Goal: Task Accomplishment & Management: Manage account settings

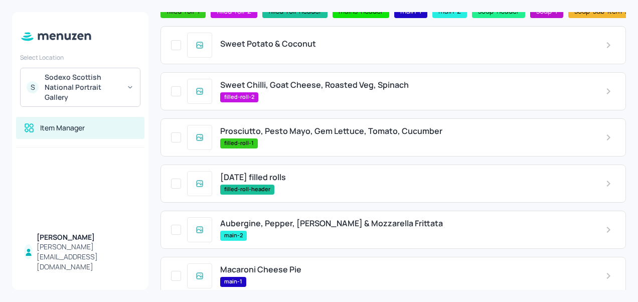
scroll to position [70, 0]
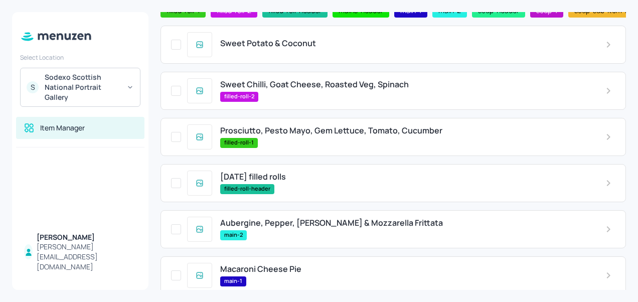
click at [301, 86] on span "Sweet Chilli, Goat Cheese, Roasted Veg, Spinach" at bounding box center [314, 85] width 188 height 10
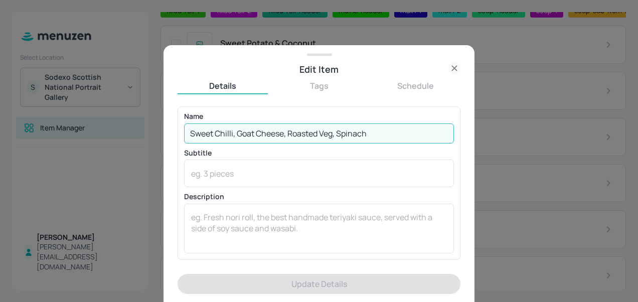
drag, startPoint x: 376, startPoint y: 132, endPoint x: 207, endPoint y: 130, distance: 169.9
click at [241, 135] on input "Sweet Chilli, Goat Cheese, Roasted Veg, Spinach" at bounding box center [319, 133] width 270 height 20
click at [188, 134] on input "Sweet Chilli, Goat Cheese, Roasted Veg, Spinach" at bounding box center [319, 133] width 270 height 20
drag, startPoint x: 367, startPoint y: 133, endPoint x: 186, endPoint y: 127, distance: 180.5
click at [186, 127] on input "Sweet Chilli, Goat Cheese, Roasted Veg, Spinach" at bounding box center [319, 133] width 270 height 20
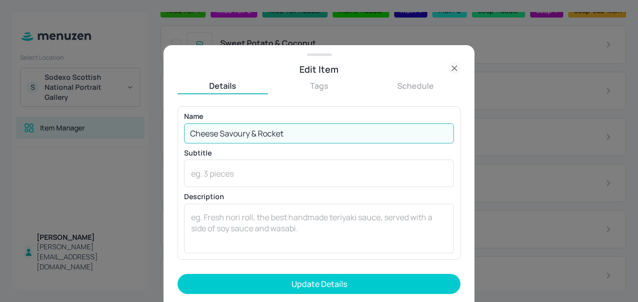
type input "Cheese Savoury & Rocket"
click at [177, 274] on button "Update Details" at bounding box center [318, 284] width 283 height 20
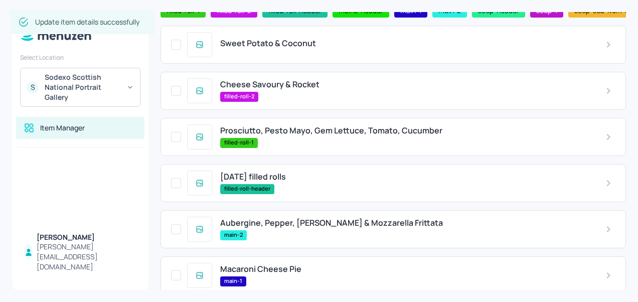
click at [281, 138] on div "Prosciutto, Pesto Mayo, Gem Lettuce, Tomato, Cucumber filled-roll-1" at bounding box center [404, 137] width 385 height 22
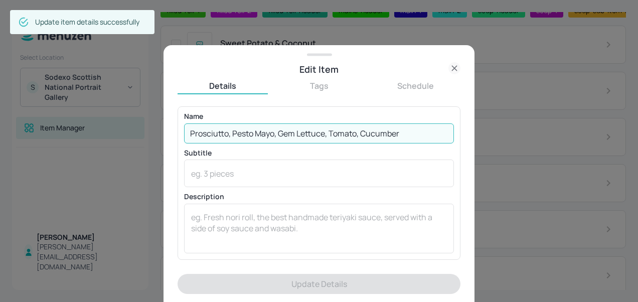
drag, startPoint x: 416, startPoint y: 129, endPoint x: 178, endPoint y: 115, distance: 237.5
click at [178, 115] on div "Name Prosciutto, Pesto Mayo, Gem Lettuce, Tomato, Cucumber ​ Subtitle x ​ Descr…" at bounding box center [318, 182] width 283 height 153
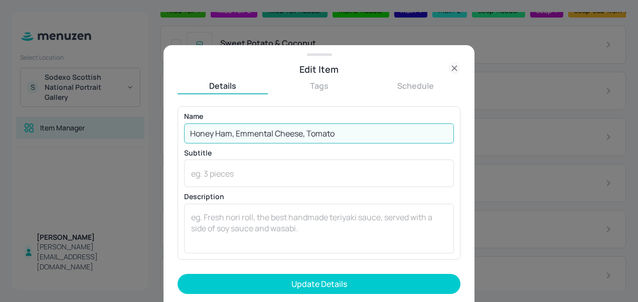
click at [361, 130] on input "Honey Ham, Emmental Cheese, Tomato" at bounding box center [319, 133] width 270 height 20
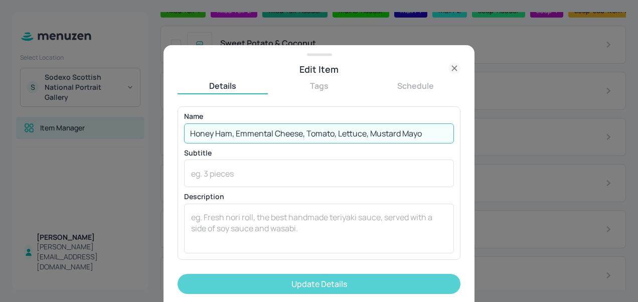
type input "Honey Ham, Emmental Cheese, Tomato, Lettuce, Mustard Mayo"
click at [324, 279] on button "Update Details" at bounding box center [318, 284] width 283 height 20
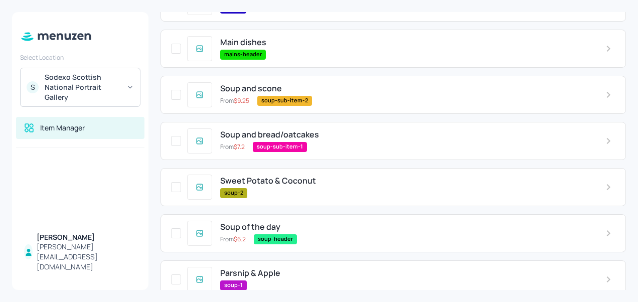
scroll to position [358, 0]
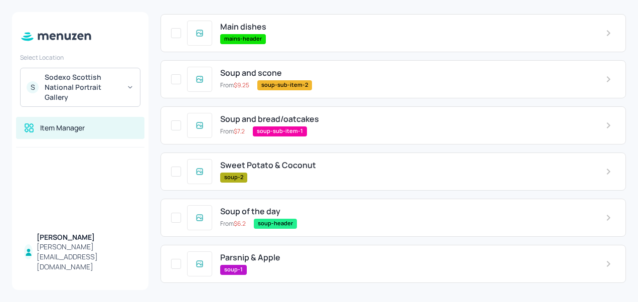
click at [278, 258] on span "Parsnip & Apple" at bounding box center [250, 258] width 60 height 10
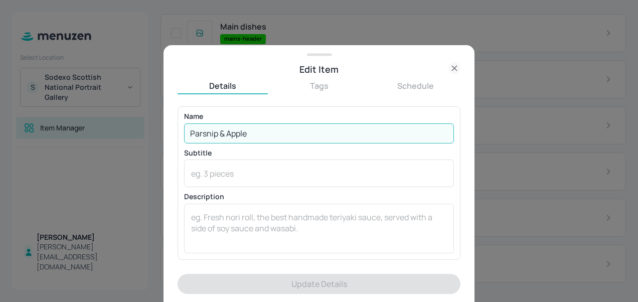
drag, startPoint x: 269, startPoint y: 134, endPoint x: 196, endPoint y: 131, distance: 72.2
click at [196, 131] on input "Parsnip & Apple" at bounding box center [319, 133] width 270 height 20
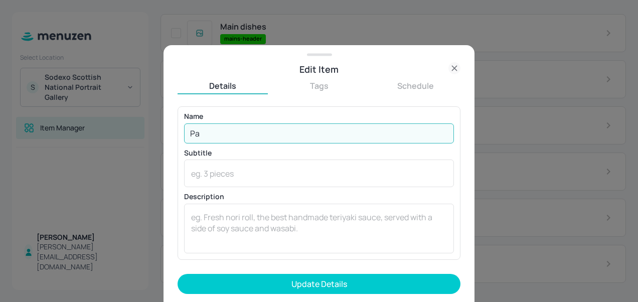
type input "P"
type input "Pea & Mint"
click at [177, 274] on button "Update Details" at bounding box center [318, 284] width 283 height 20
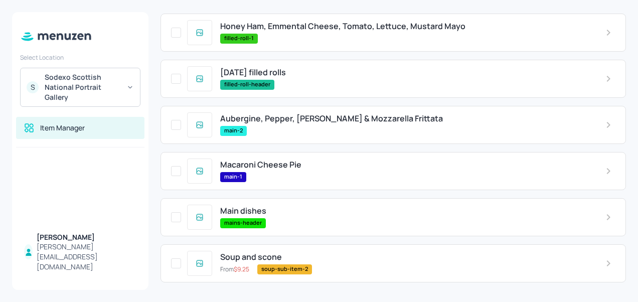
scroll to position [169, 0]
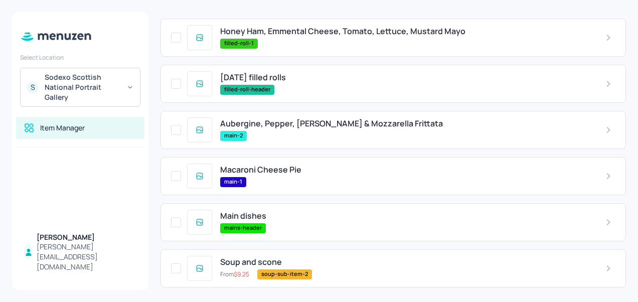
click at [290, 173] on span "Macaroni Cheese Pie" at bounding box center [260, 170] width 81 height 10
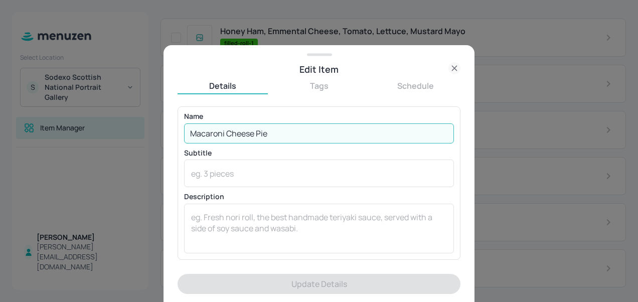
drag, startPoint x: 272, startPoint y: 132, endPoint x: 171, endPoint y: 138, distance: 100.5
click at [177, 138] on div "Name Macaroni Cheese Pie ​ Subtitle x ​ Description x ​" at bounding box center [318, 182] width 283 height 153
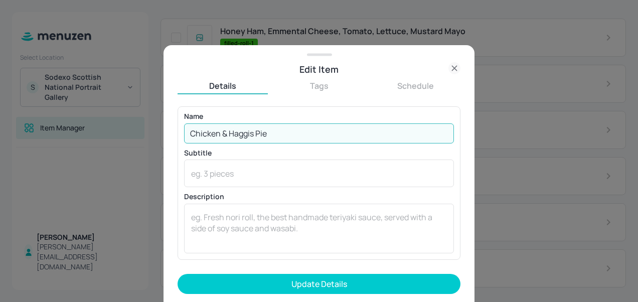
type input "Chicken & Haggis Pie"
click at [177, 274] on button "Update Details" at bounding box center [318, 284] width 283 height 20
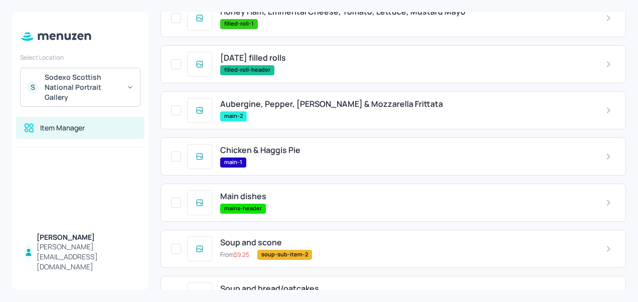
scroll to position [189, 0]
